Goal: Transaction & Acquisition: Purchase product/service

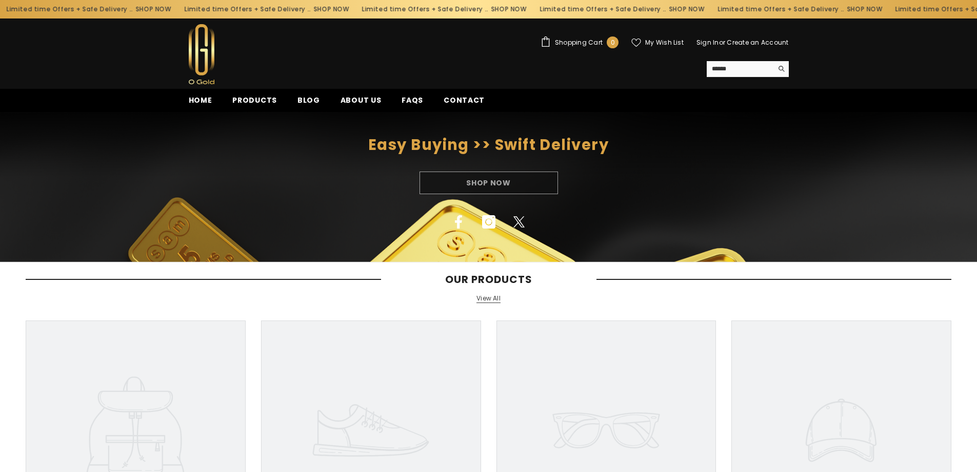
click at [474, 178] on div "Shop Now" at bounding box center [488, 182] width 977 height 23
click at [520, 183] on div "Shop Now" at bounding box center [488, 182] width 977 height 23
click at [194, 58] on img at bounding box center [202, 54] width 26 height 60
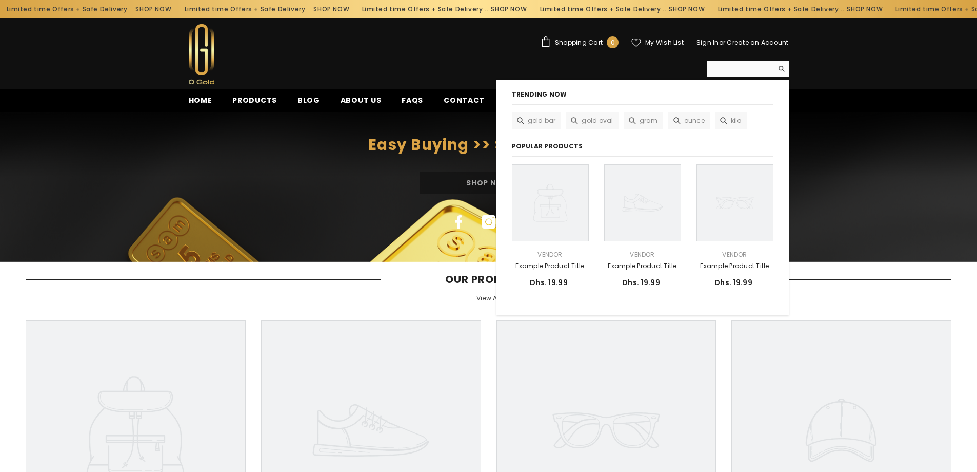
click at [737, 72] on input "Search" at bounding box center [740, 68] width 66 height 15
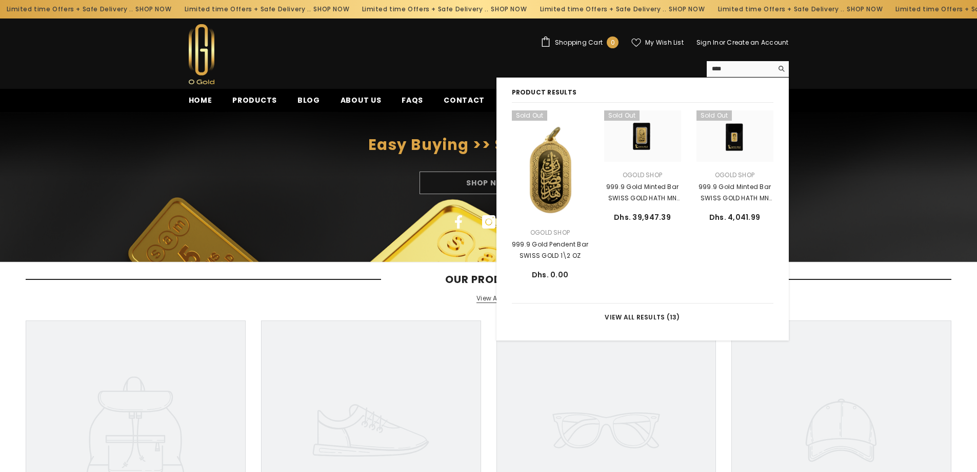
type input "****"
click at [773, 61] on button "Search" at bounding box center [781, 68] width 16 height 15
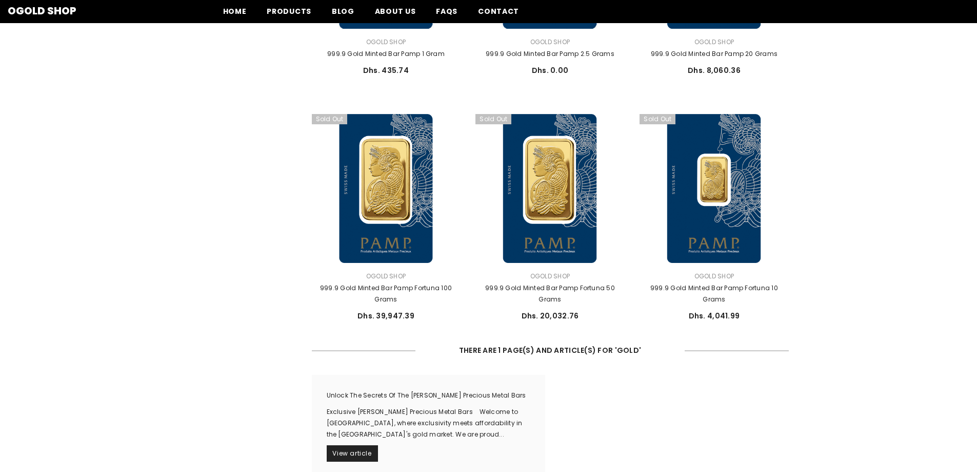
scroll to position [821, 0]
